Goal: Find specific page/section: Find specific page/section

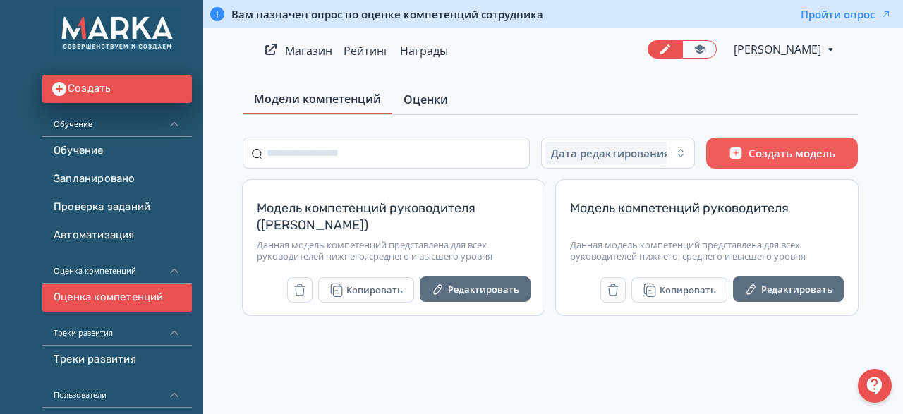
click at [430, 107] on span "Оценки" at bounding box center [426, 99] width 44 height 17
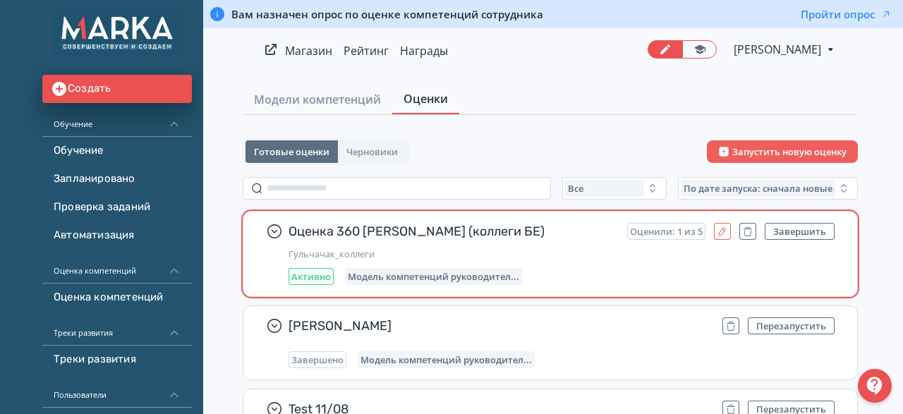
click at [723, 234] on icon "button" at bounding box center [722, 231] width 11 height 11
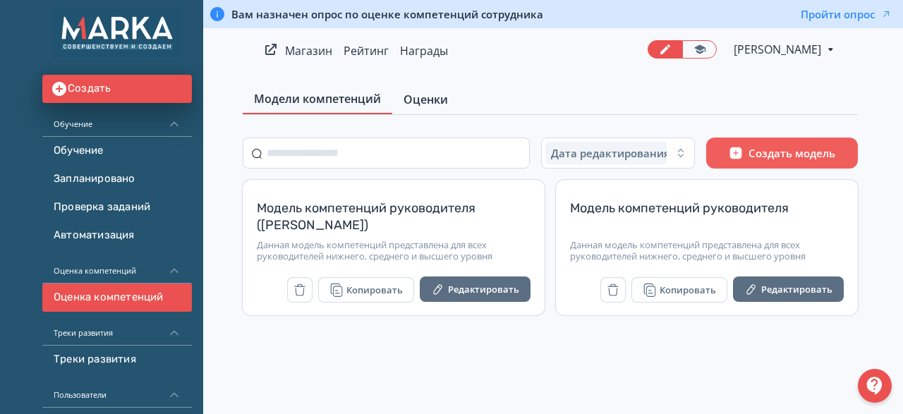
drag, startPoint x: 422, startPoint y: 96, endPoint x: 423, endPoint y: 103, distance: 7.1
click at [423, 103] on span "Оценки" at bounding box center [426, 99] width 44 height 17
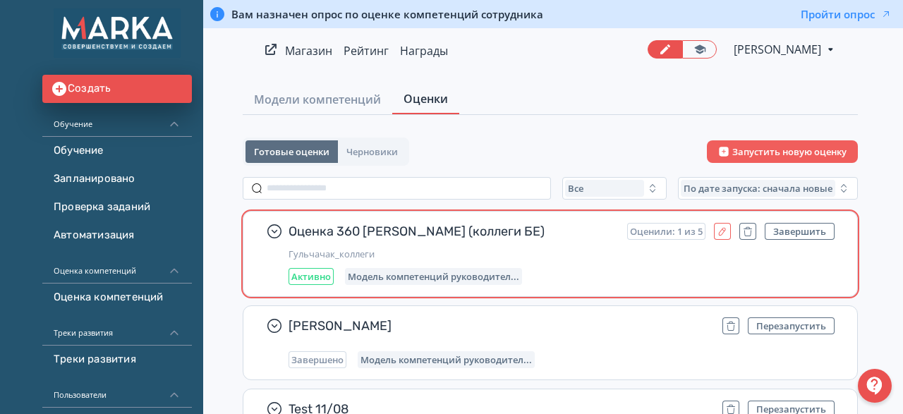
click at [724, 238] on button "button" at bounding box center [722, 231] width 17 height 17
